Goal: Understand process/instructions

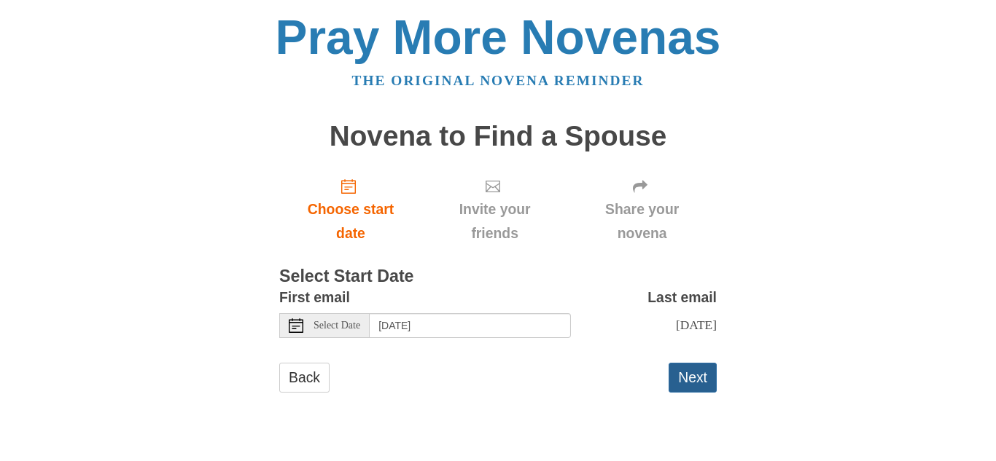
click at [699, 391] on button "Next" at bounding box center [692, 378] width 48 height 30
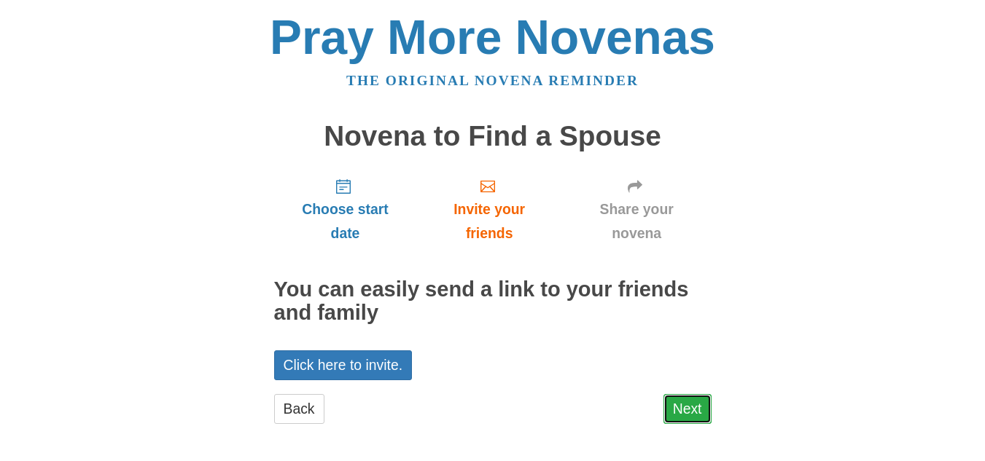
click at [691, 405] on link "Next" at bounding box center [687, 409] width 48 height 30
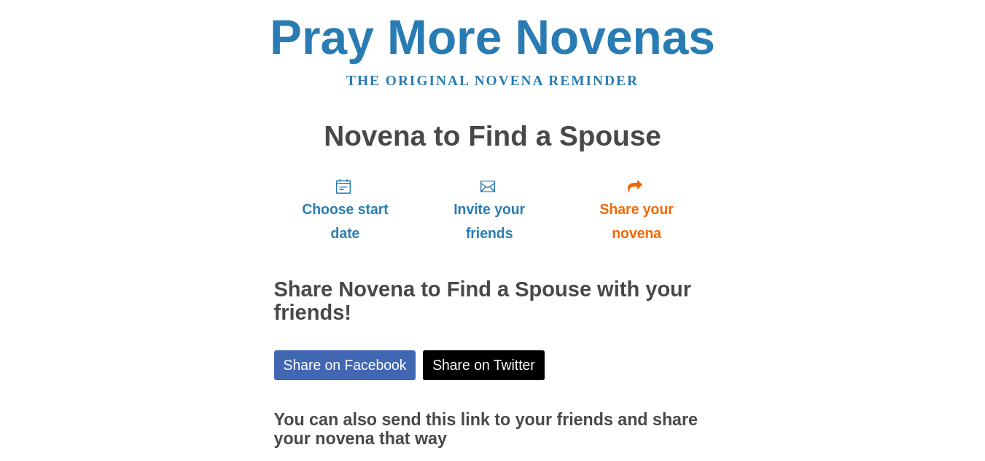
click at [835, 108] on div "Pray More Novenas The original novena reminder Novena to Find a Spouse Choose s…" at bounding box center [492, 292] width 853 height 585
